Goal: Information Seeking & Learning: Learn about a topic

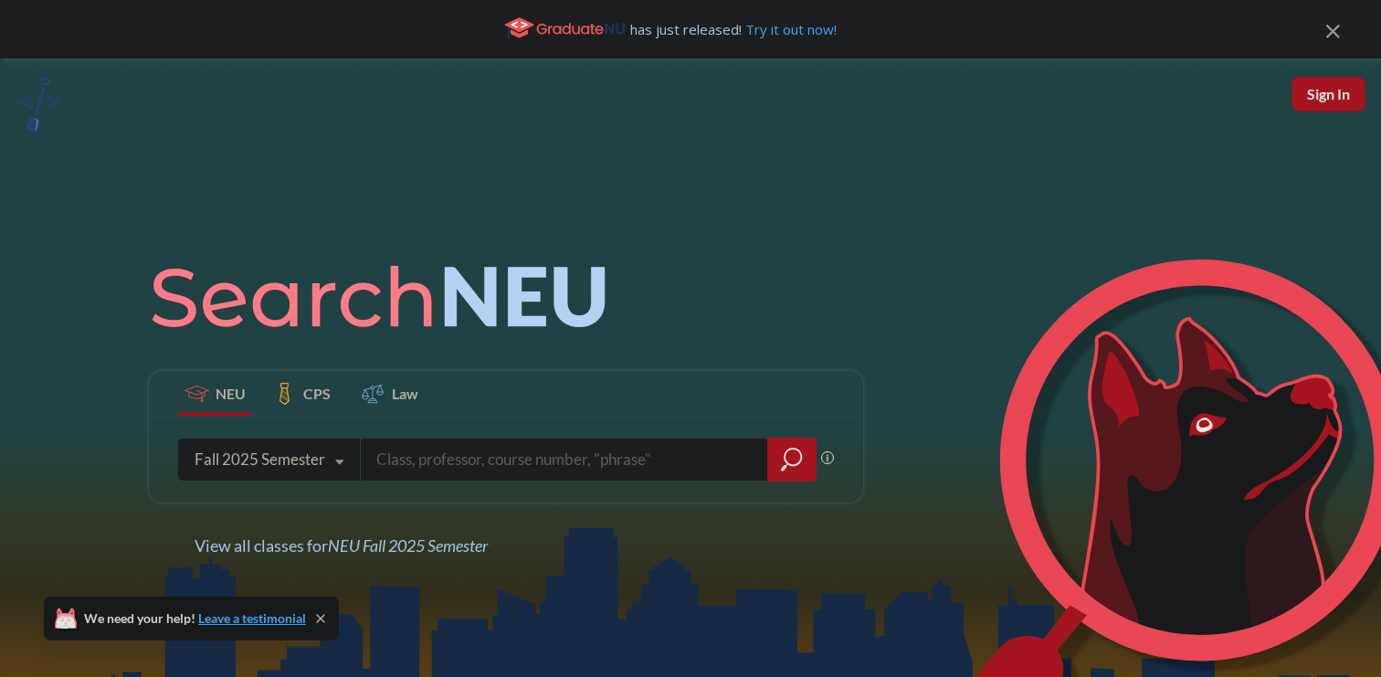
click at [434, 470] on input "search" at bounding box center [565, 459] width 380 height 38
type input "jpns 1101"
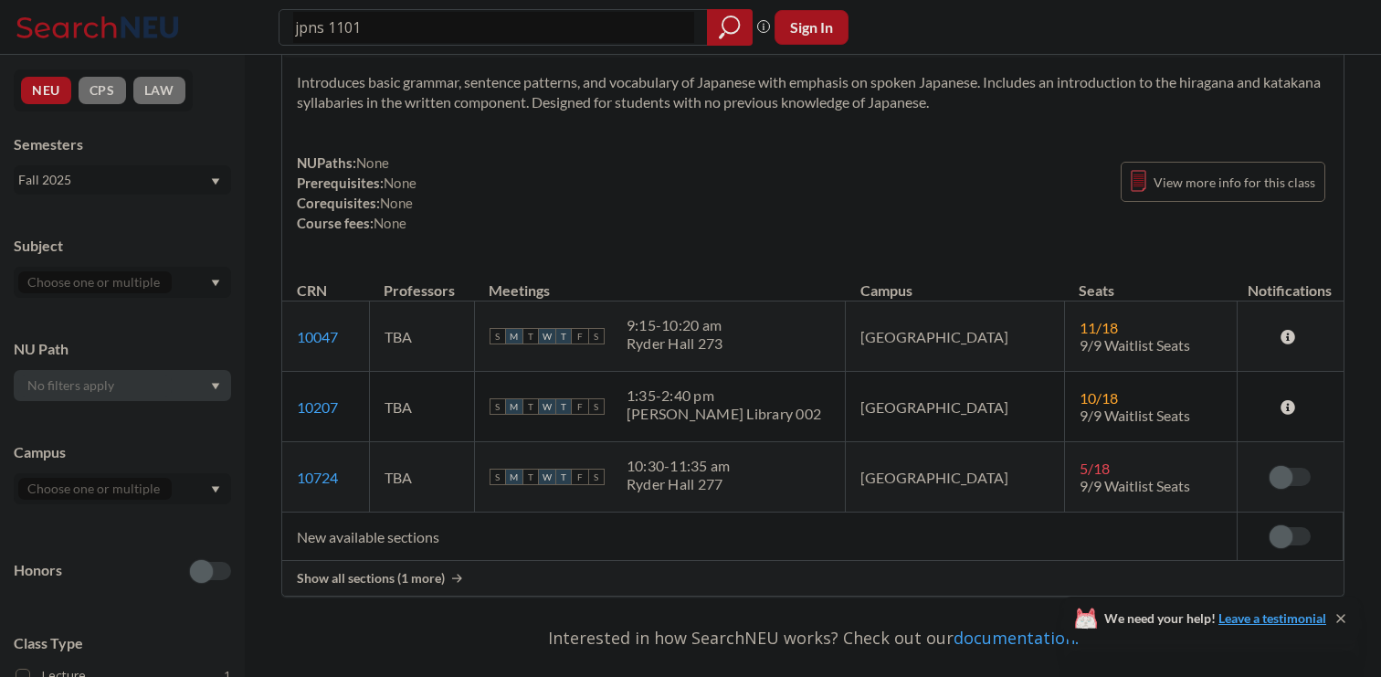
scroll to position [98, 0]
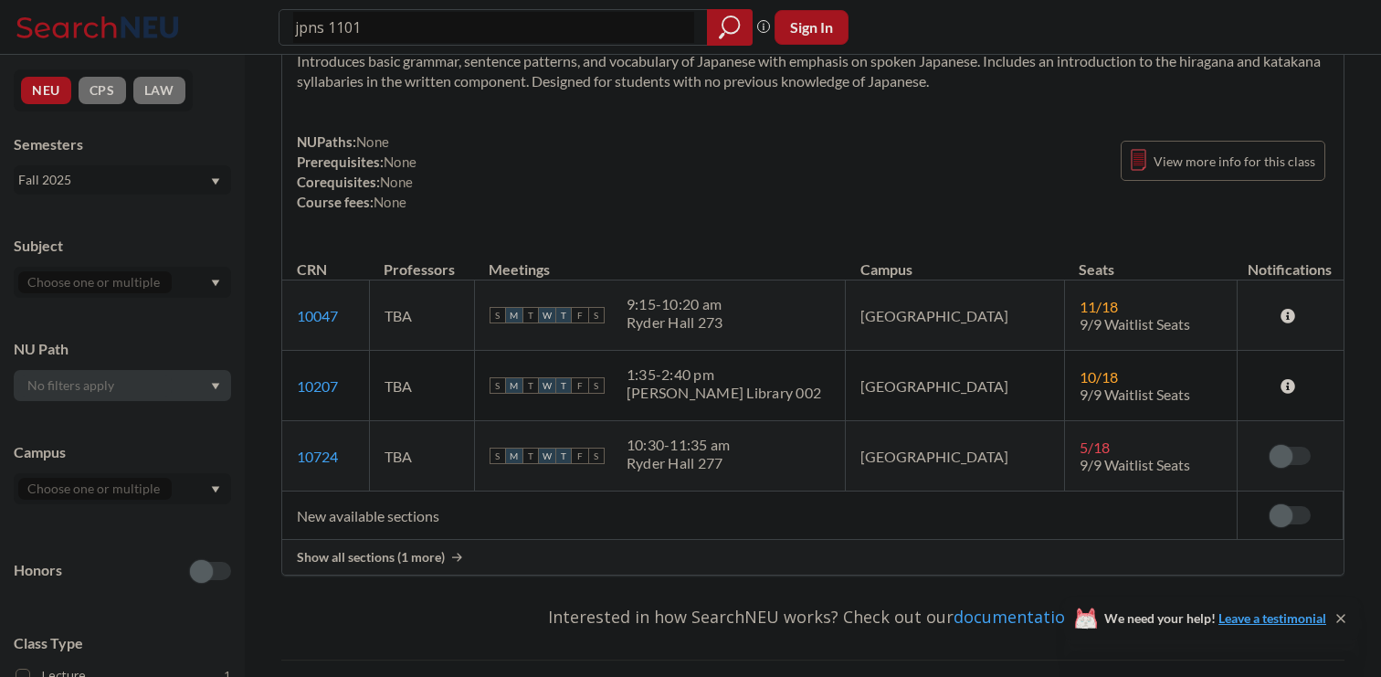
click at [450, 562] on div "Show all sections (1 more)" at bounding box center [812, 557] width 1061 height 35
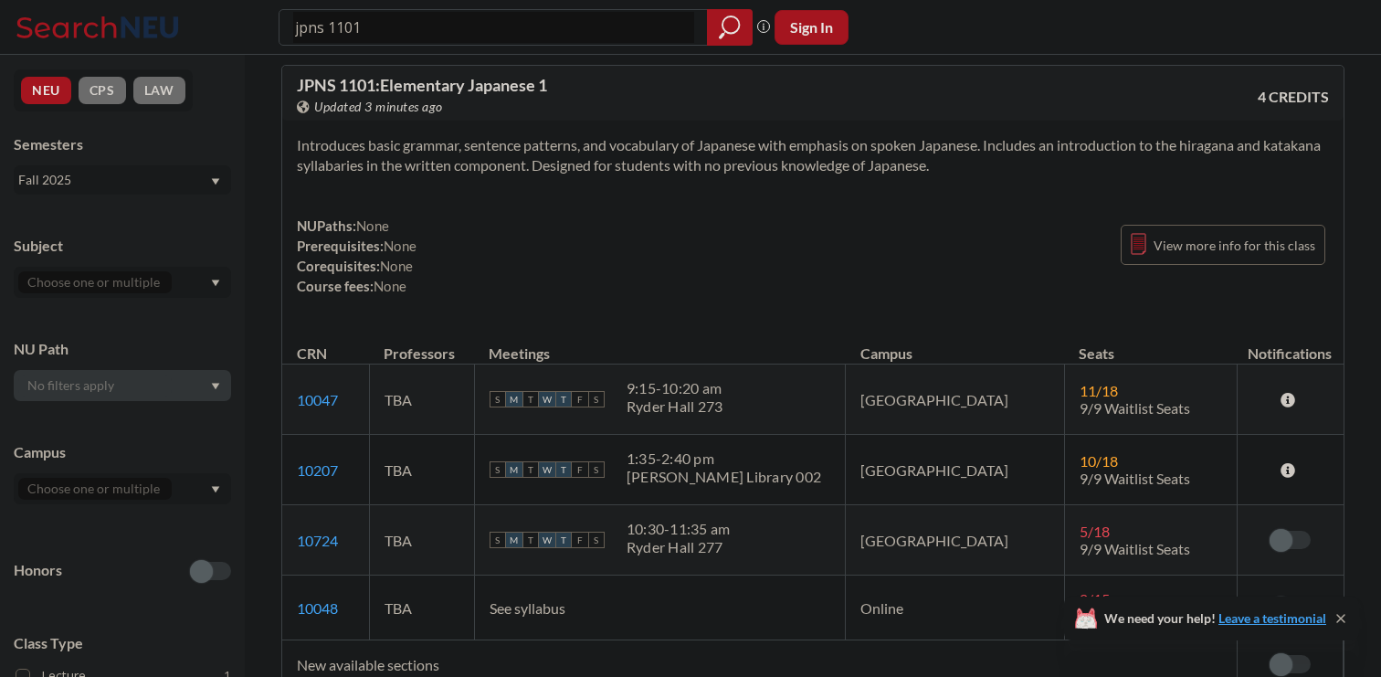
scroll to position [0, 0]
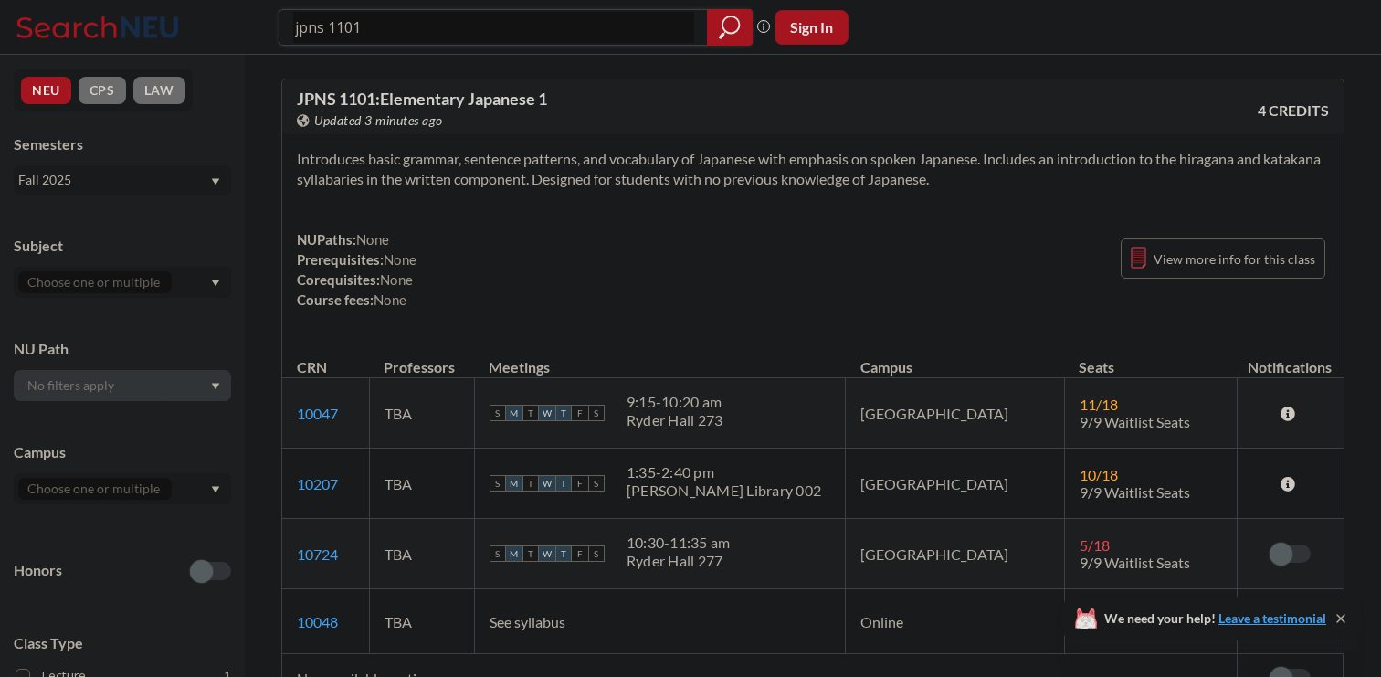
drag, startPoint x: 397, startPoint y: 37, endPoint x: 248, endPoint y: 37, distance: 149.8
click at [248, 37] on div "jpns 1101 Phrase search guarantees the exact search appears in the results. Ex.…" at bounding box center [690, 27] width 1381 height 55
type input "j"
type input "german 1101"
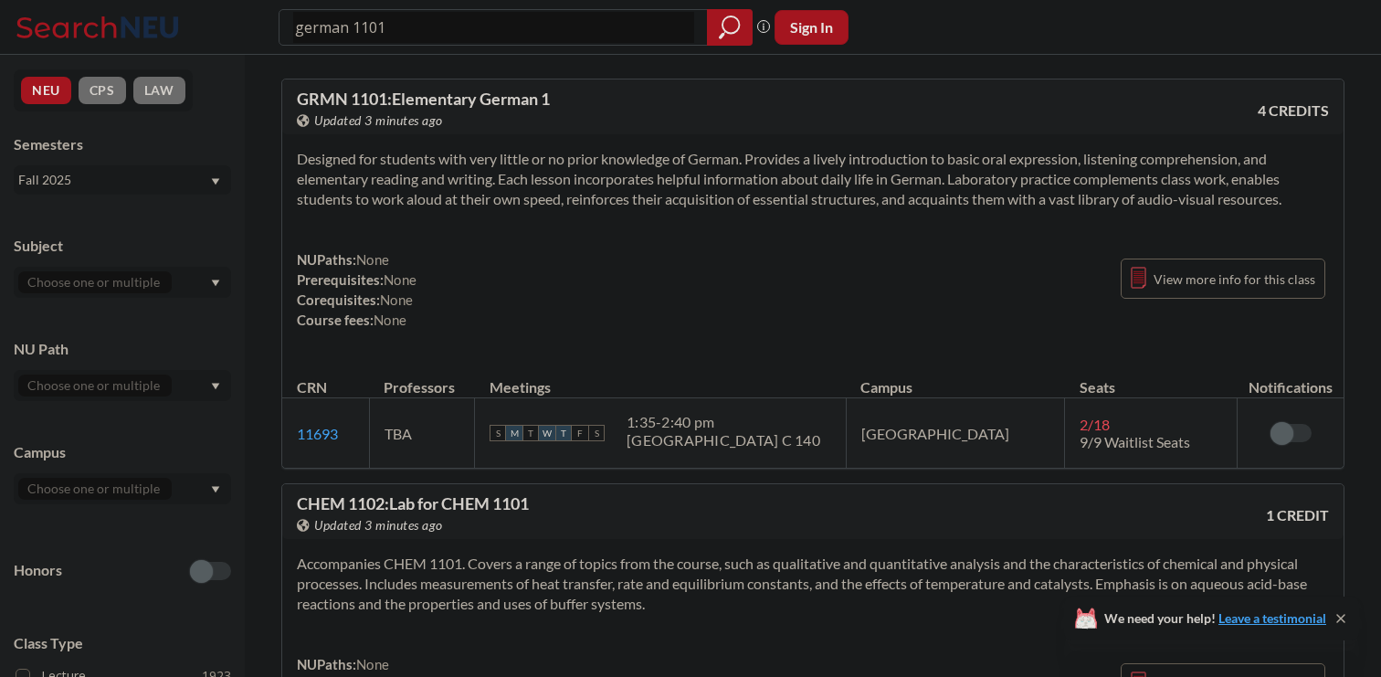
drag, startPoint x: 422, startPoint y: 28, endPoint x: 268, endPoint y: 26, distance: 154.4
click at [268, 26] on div "german 1101 Phrase search guarantees the exact search appears in the results. E…" at bounding box center [690, 27] width 1381 height 55
type input "french 10"
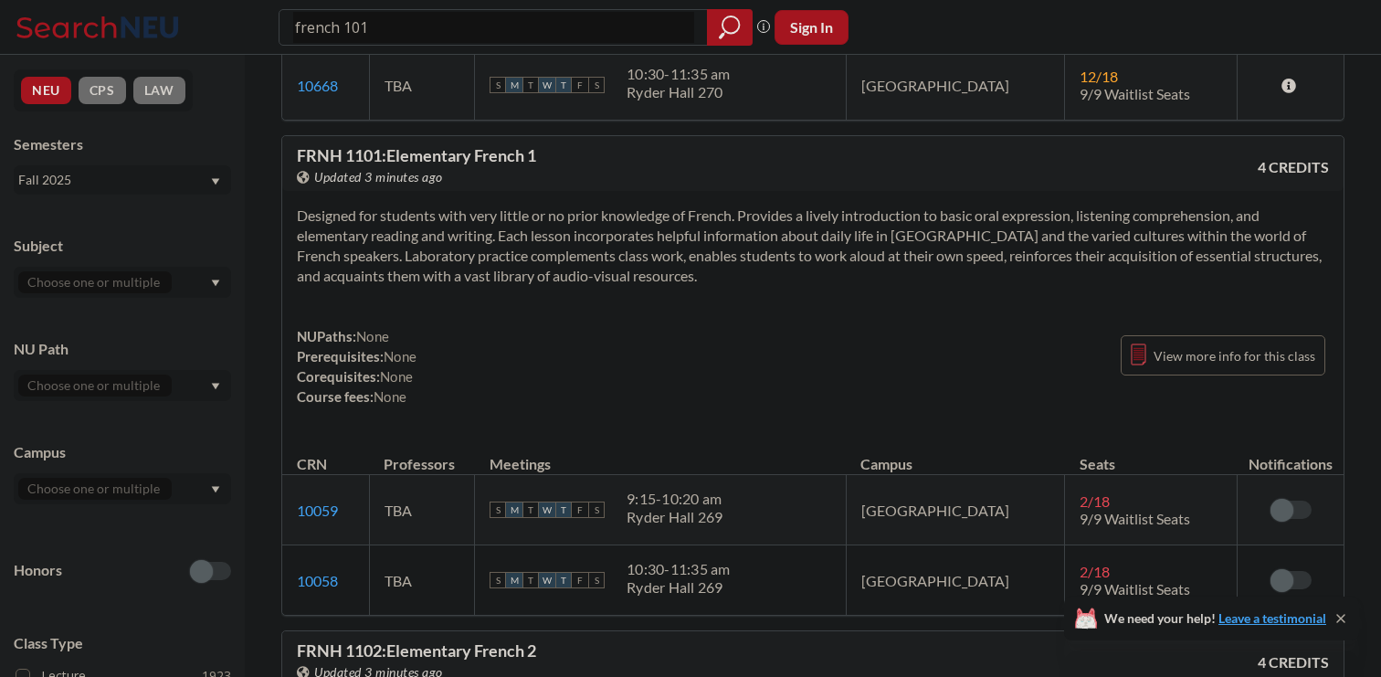
scroll to position [1227, 0]
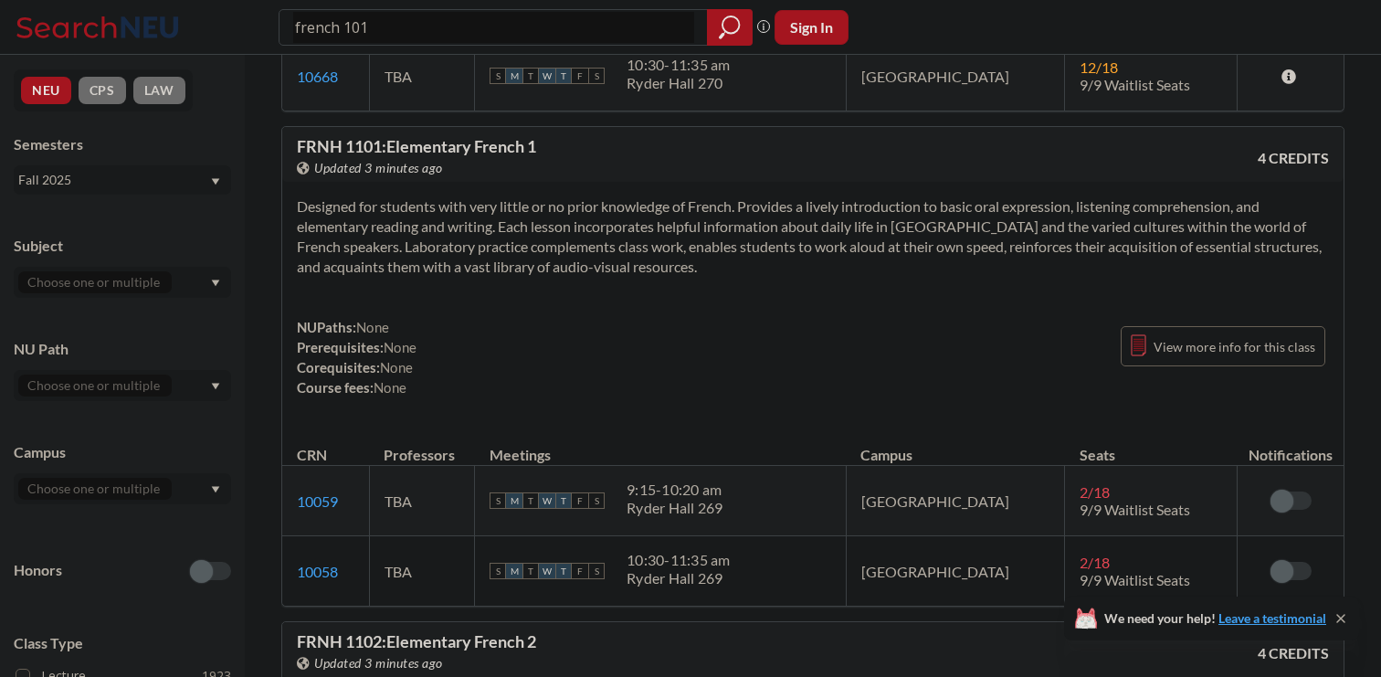
drag, startPoint x: 395, startPoint y: 27, endPoint x: 268, endPoint y: 27, distance: 127.0
click at [268, 27] on div "french 101 Phrase search guarantees the exact search appears in the results. Ex…" at bounding box center [690, 27] width 1381 height 55
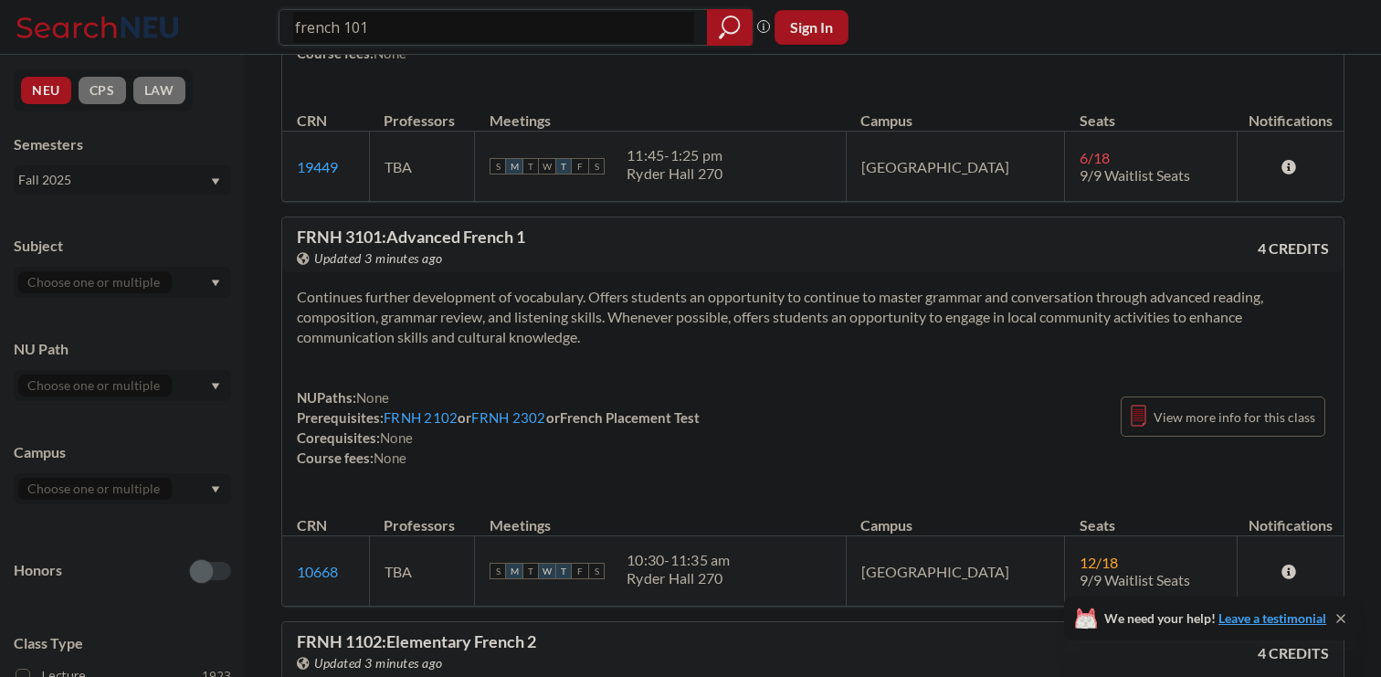
drag, startPoint x: 385, startPoint y: 33, endPoint x: 289, endPoint y: 26, distance: 97.0
click at [289, 27] on div "french 101" at bounding box center [516, 27] width 474 height 37
click at [407, 25] on input "french 101" at bounding box center [493, 27] width 401 height 31
type input "f"
type input "rusn 1101"
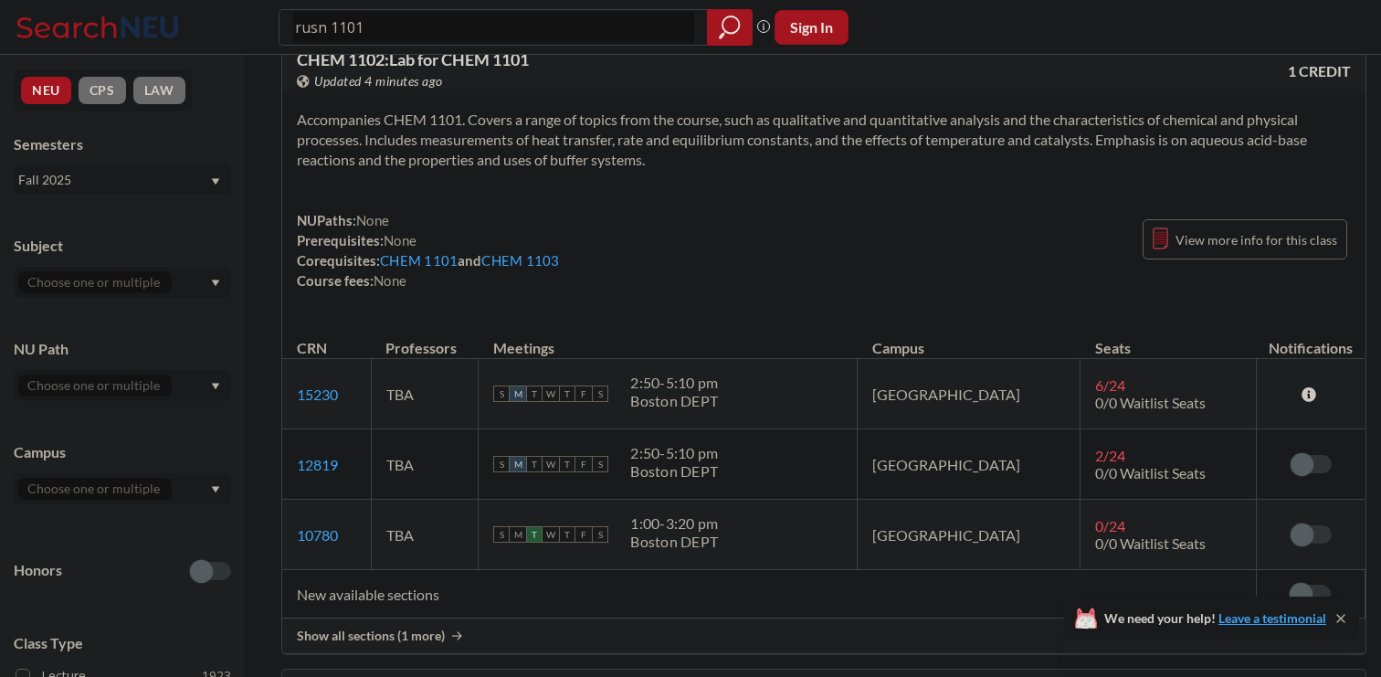
scroll to position [527, 0]
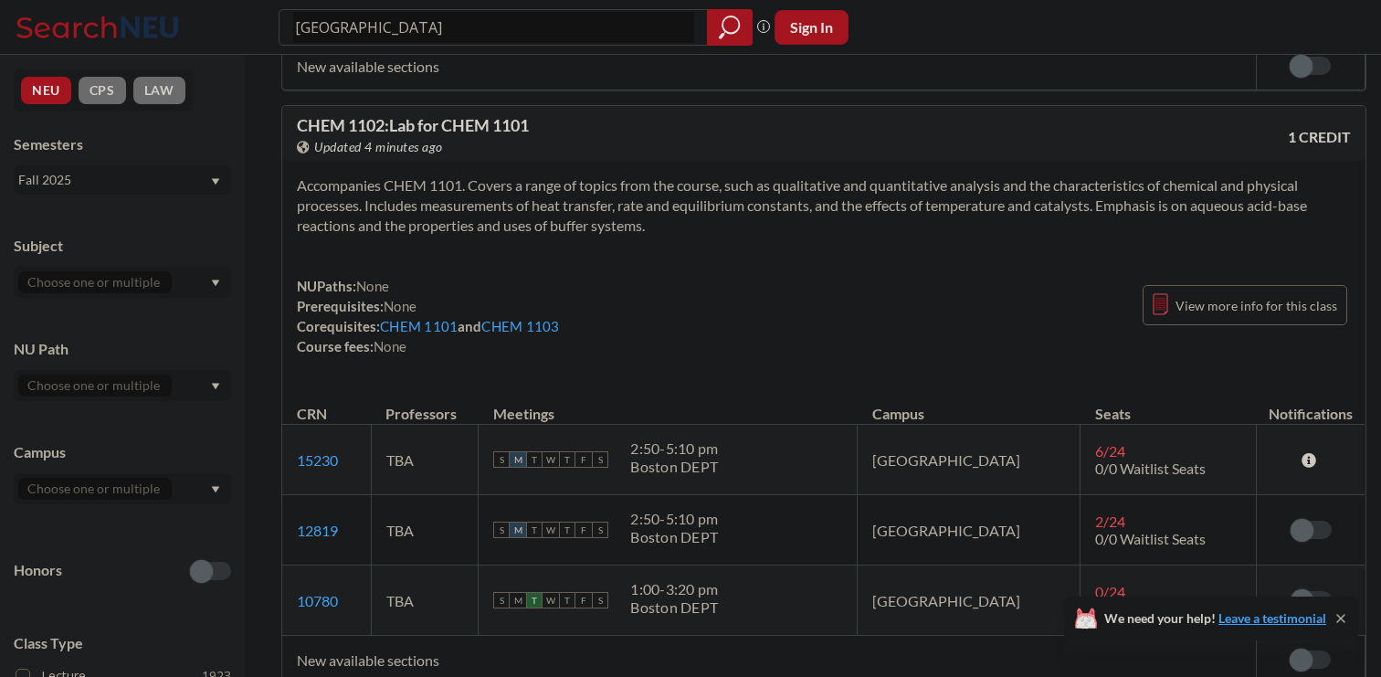
type input "russian"
